Goal: Task Accomplishment & Management: Manage account settings

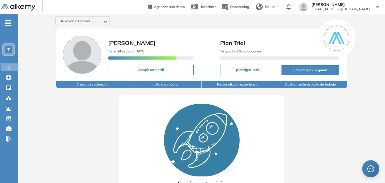
click at [21, 9] on img at bounding box center [18, 7] width 34 height 7
click at [338, 8] on span "[EMAIL_ADDRESS][DOMAIN_NAME]" at bounding box center [340, 9] width 59 height 5
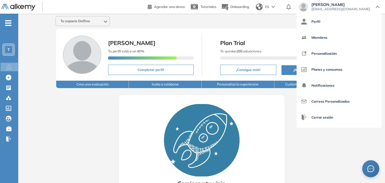
click at [337, 8] on span "[EMAIL_ADDRESS][DOMAIN_NAME]" at bounding box center [340, 9] width 59 height 5
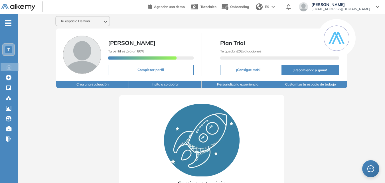
click at [5, 23] on icon "-" at bounding box center [8, 23] width 6 height 1
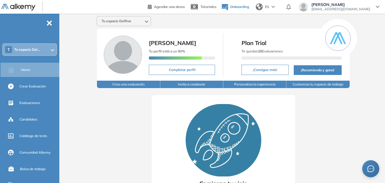
click at [249, 5] on span "Onboarding" at bounding box center [239, 7] width 19 height 4
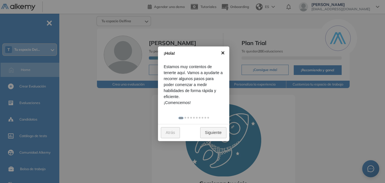
click at [222, 55] on link "×" at bounding box center [222, 52] width 13 height 13
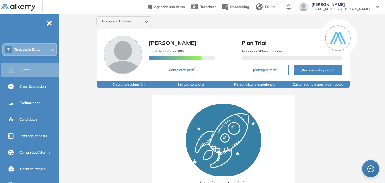
click at [338, 3] on span "[PERSON_NAME]" at bounding box center [340, 4] width 59 height 5
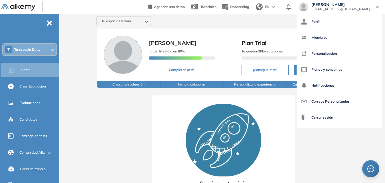
click at [338, 4] on span "[PERSON_NAME]" at bounding box center [340, 4] width 59 height 5
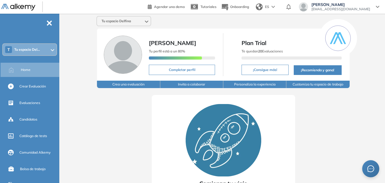
click at [172, 70] on button "Completar perfil" at bounding box center [182, 70] width 66 height 10
select select "**"
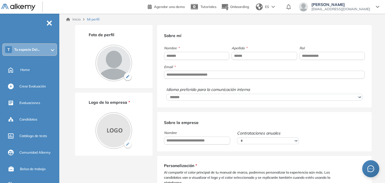
scroll to position [57, 0]
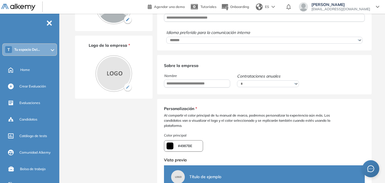
click at [247, 85] on select "**********" at bounding box center [268, 83] width 62 height 7
click at [246, 85] on select "**********" at bounding box center [268, 83] width 62 height 7
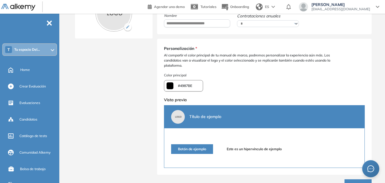
scroll to position [138, 0]
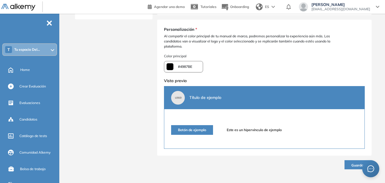
click at [196, 65] on div "¿Quieres modificar el color de la empresa? Al modificar el color se verá afecta…" at bounding box center [183, 66] width 39 height 11
click at [169, 64] on div "¿Quieres modificar el color de la empresa? Al modificar el color se verá afecta…" at bounding box center [183, 66] width 39 height 11
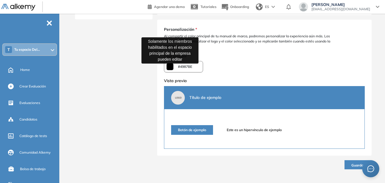
type input "*******"
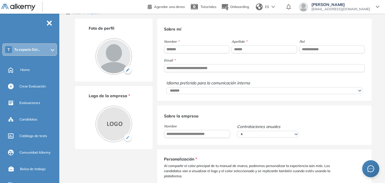
scroll to position [0, 0]
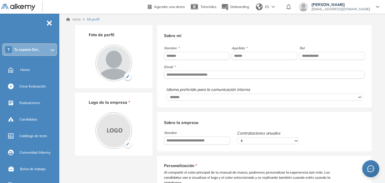
click at [128, 76] on img at bounding box center [127, 77] width 9 height 9
click at [0, 0] on input "file" at bounding box center [0, 0] width 0 height 0
click at [28, 7] on img at bounding box center [18, 7] width 34 height 7
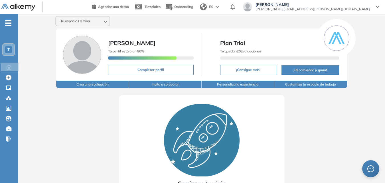
click at [327, 4] on span "[PERSON_NAME]" at bounding box center [312, 4] width 115 height 5
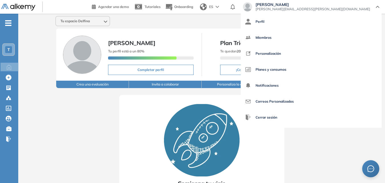
click at [375, 9] on div "Delfina Grassi delfina.grassi@grupomoura.com" at bounding box center [311, 6] width 136 height 9
